Goal: Information Seeking & Learning: Learn about a topic

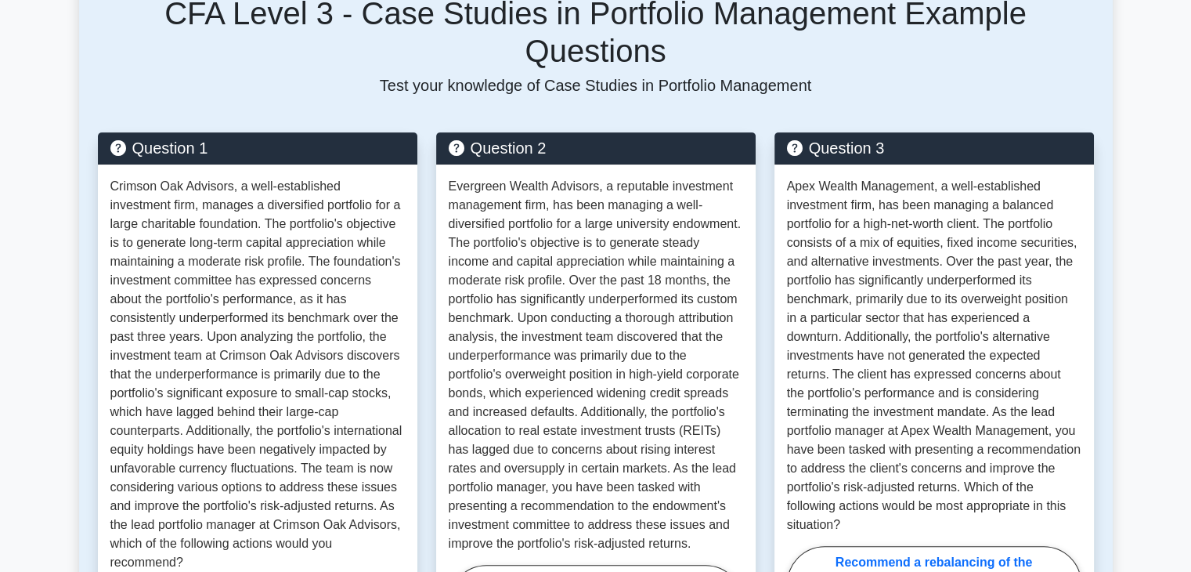
scroll to position [622, 0]
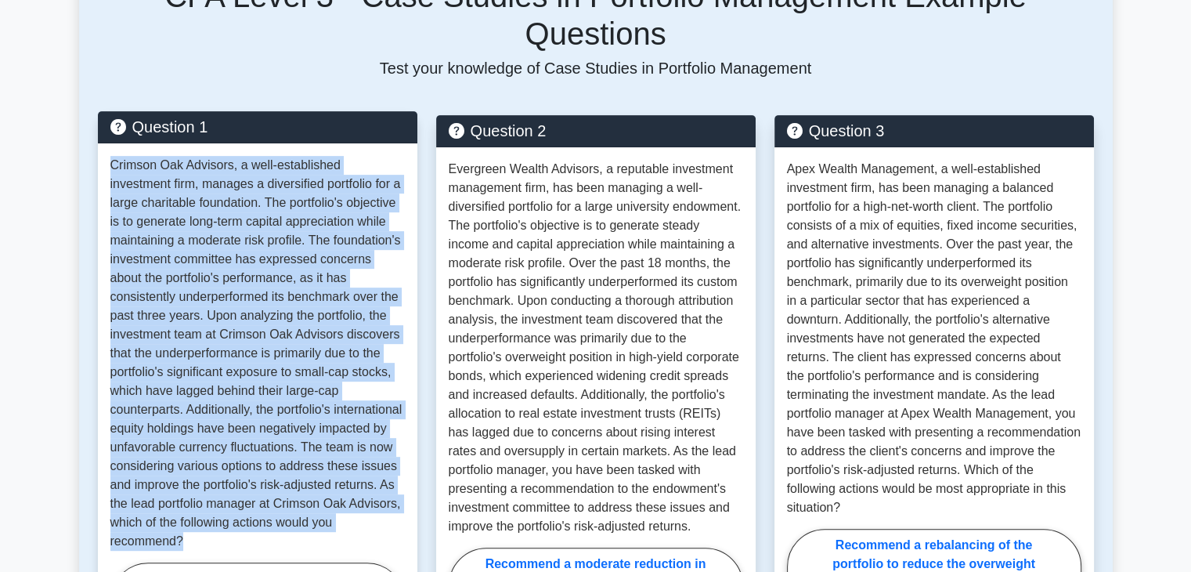
drag, startPoint x: 109, startPoint y: 124, endPoint x: 350, endPoint y: 505, distance: 450.5
copy p "Crimson Oak Advisors, a well-established investment firm, manages a diversified…"
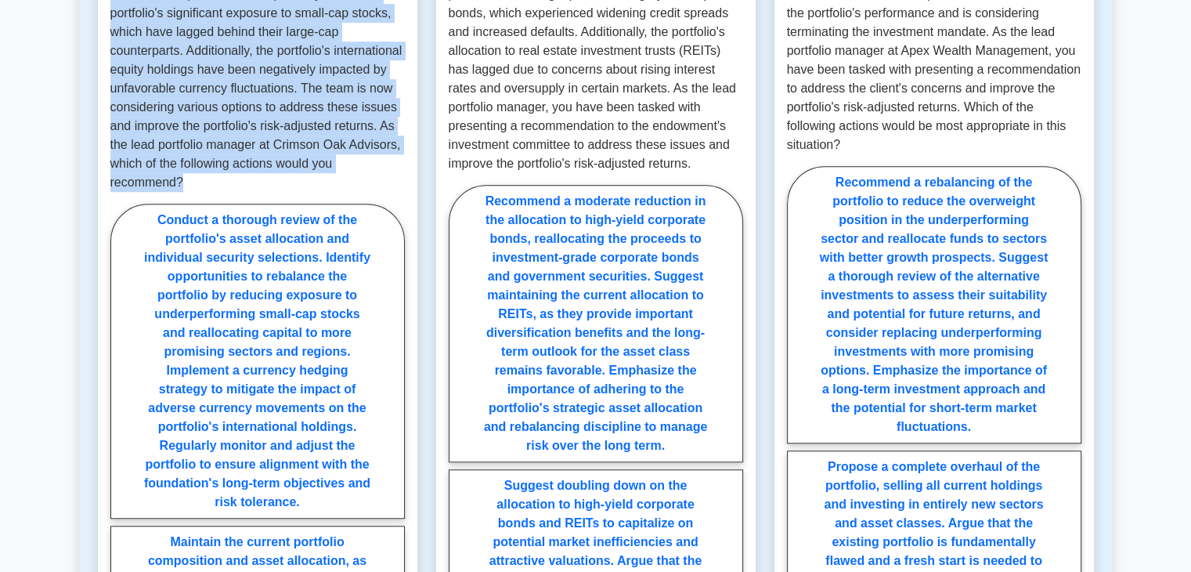
scroll to position [978, 0]
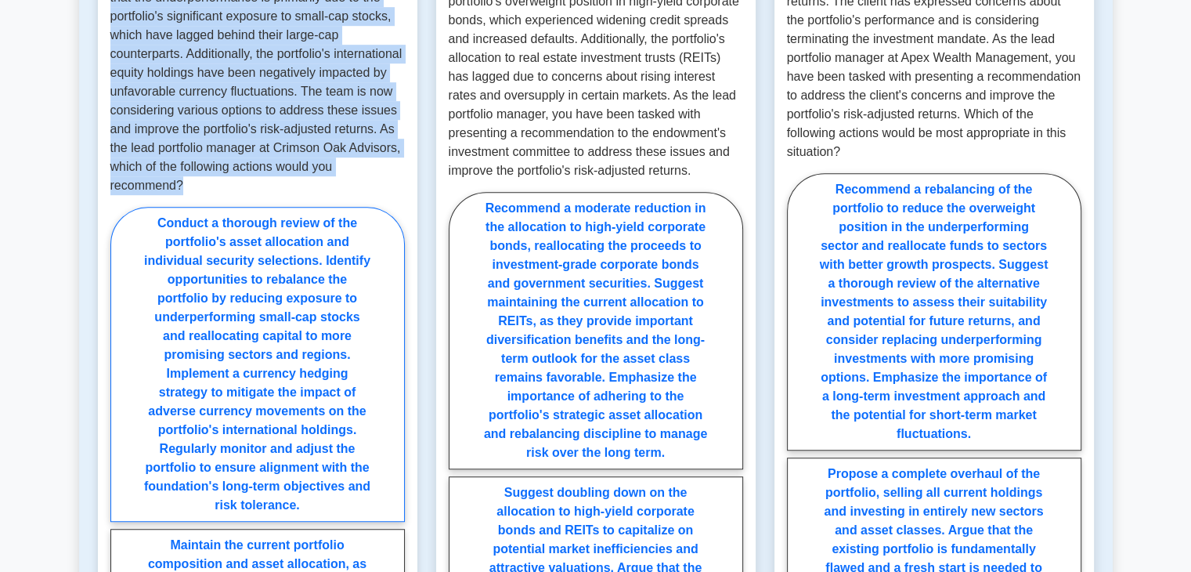
click at [159, 207] on label "Conduct a thorough review of the portfolio's asset allocation and individual se…" at bounding box center [257, 364] width 294 height 315
radio input "true"
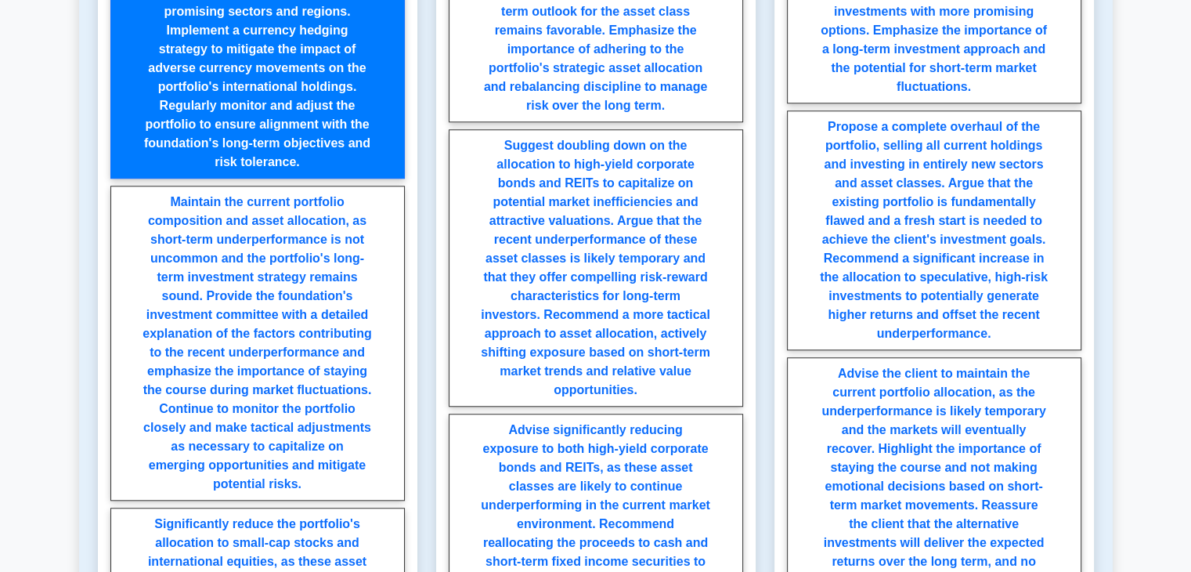
scroll to position [927, 0]
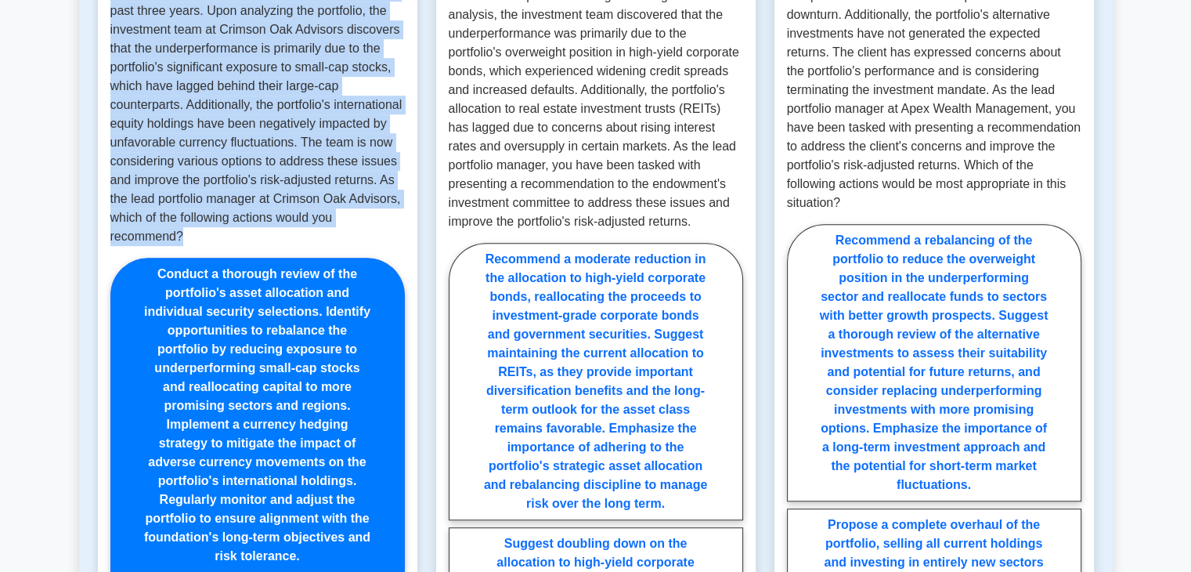
drag, startPoint x: 257, startPoint y: 347, endPoint x: 218, endPoint y: 100, distance: 249.7
copy p "Crimson Oak Advisors, a well-established investment firm, manages a diversified…"
click at [313, 406] on label "Conduct a thorough review of the portfolio's asset allocation and individual se…" at bounding box center [257, 415] width 294 height 315
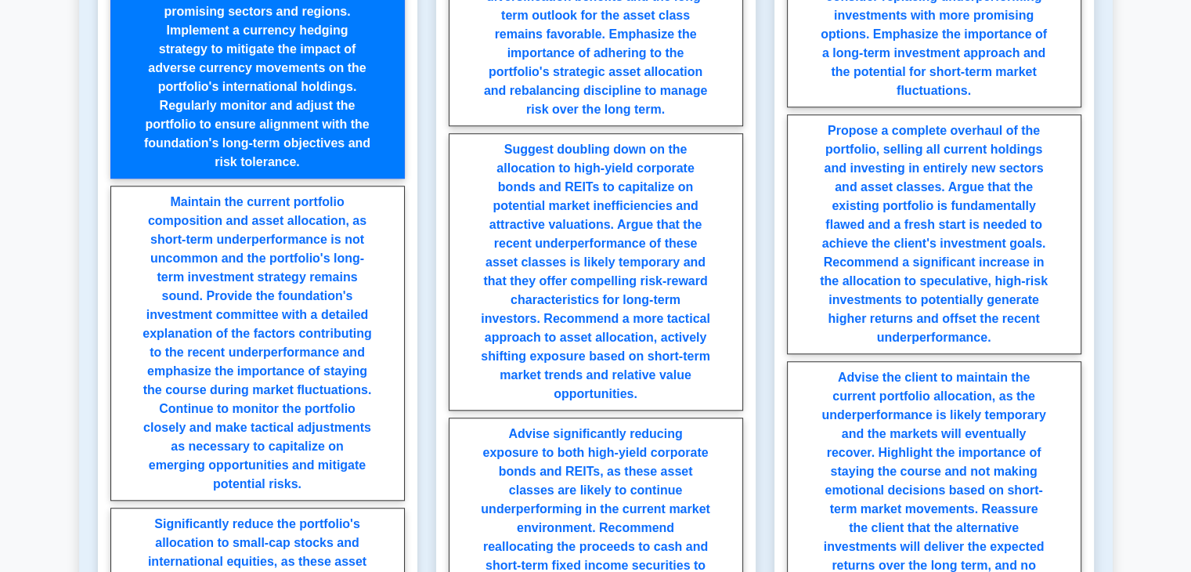
scroll to position [1325, 0]
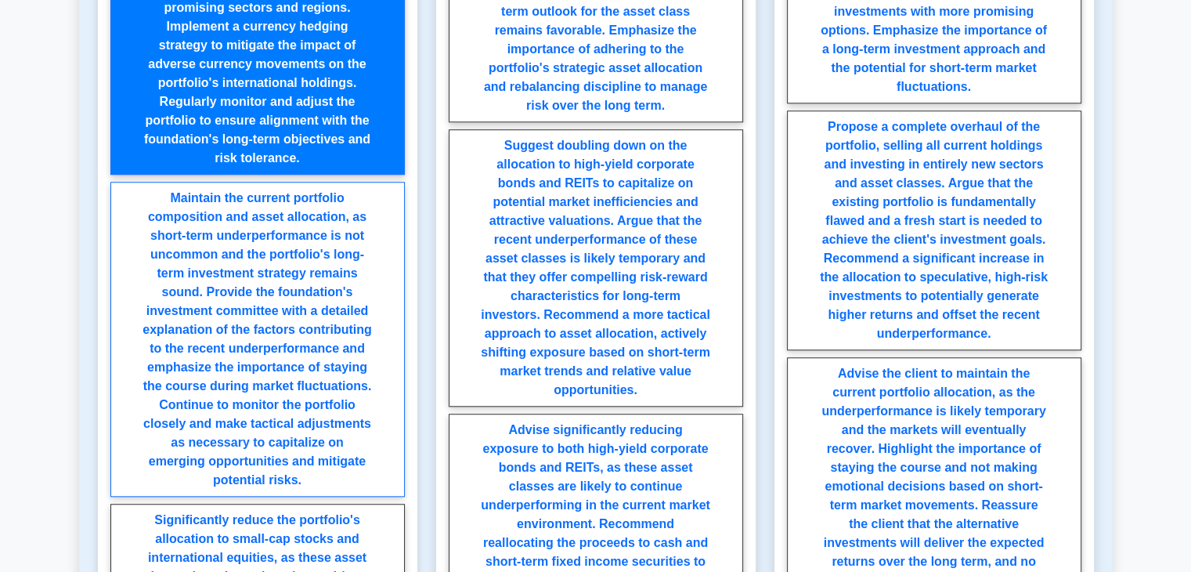
click at [286, 233] on label "Maintain the current portfolio composition and asset allocation, as short-term …" at bounding box center [257, 339] width 294 height 315
click at [121, 319] on input "Maintain the current portfolio composition and asset allocation, as short-term …" at bounding box center [115, 324] width 10 height 10
radio input "true"
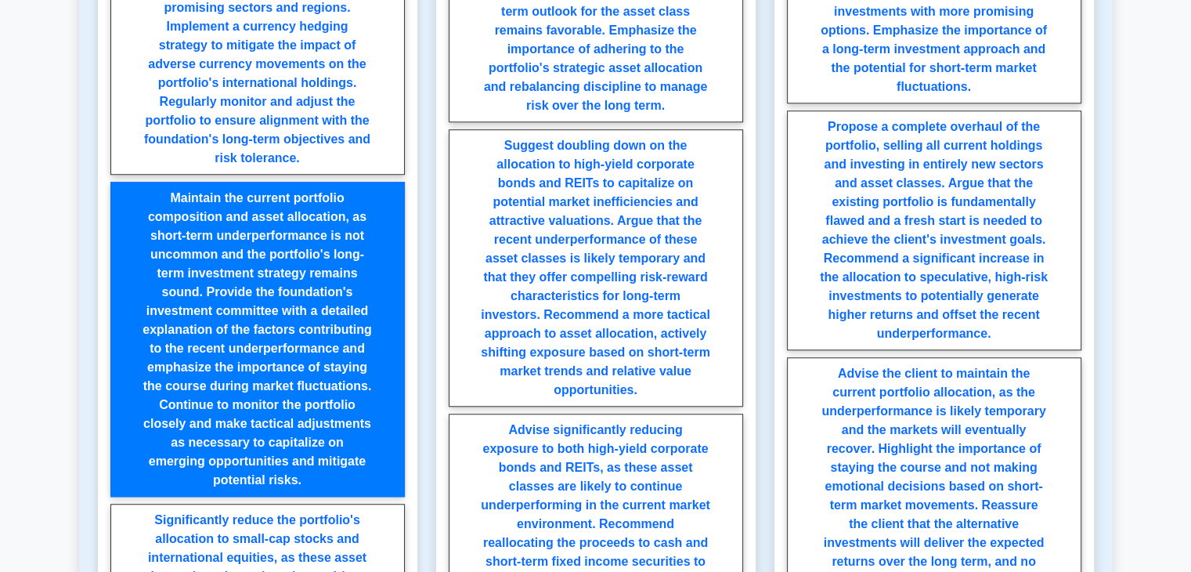
drag, startPoint x: 286, startPoint y: 233, endPoint x: 185, endPoint y: 262, distance: 105.1
click at [185, 262] on label "Maintain the current portfolio composition and asset allocation, as short-term …" at bounding box center [257, 339] width 294 height 315
click at [121, 319] on input "Maintain the current portfolio composition and asset allocation, as short-term …" at bounding box center [115, 324] width 10 height 10
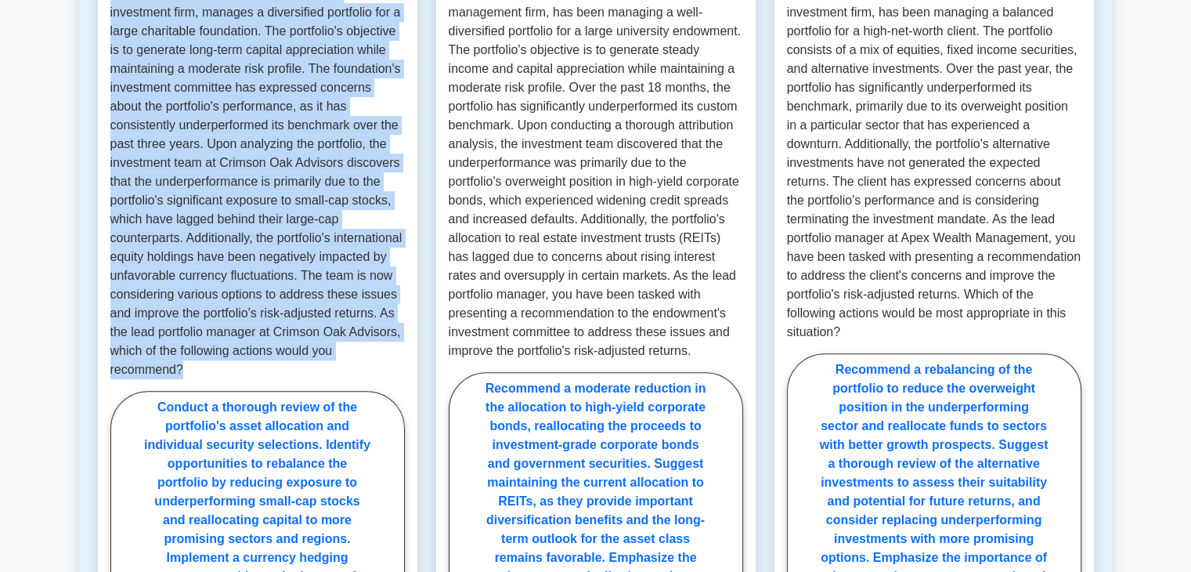
scroll to position [791, 0]
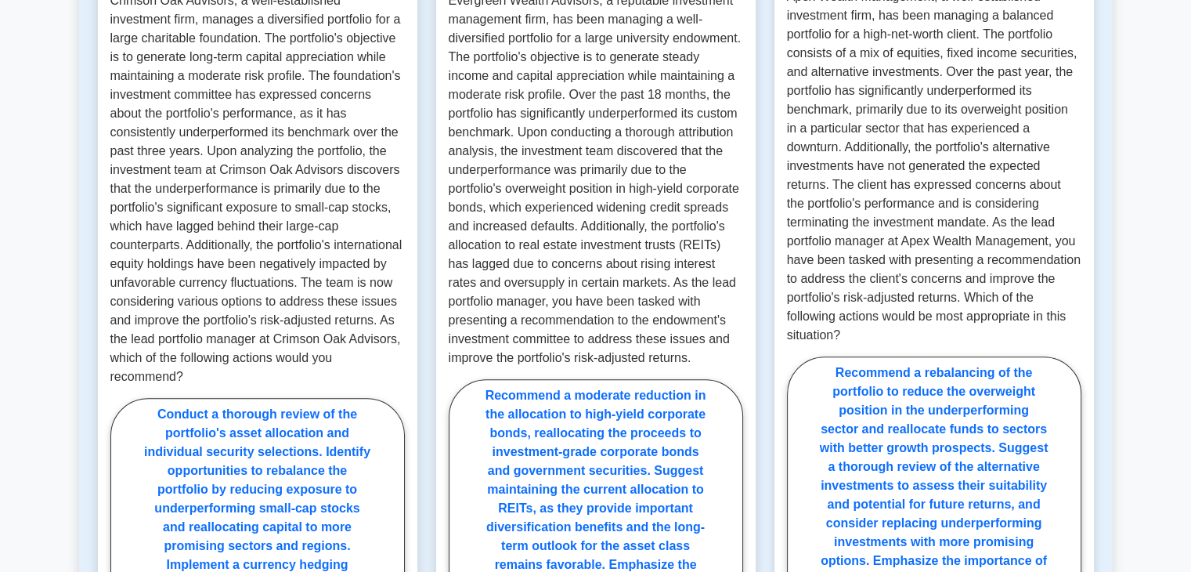
click at [988, 142] on p "Apex Wealth Management, a well-established investment firm, has been managing a…" at bounding box center [934, 165] width 294 height 357
